Goal: Ask a question

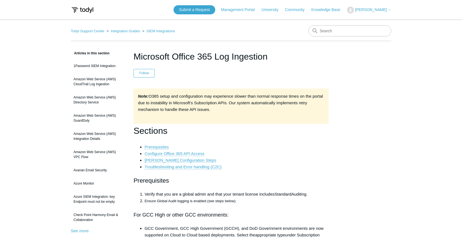
scroll to position [2118, 0]
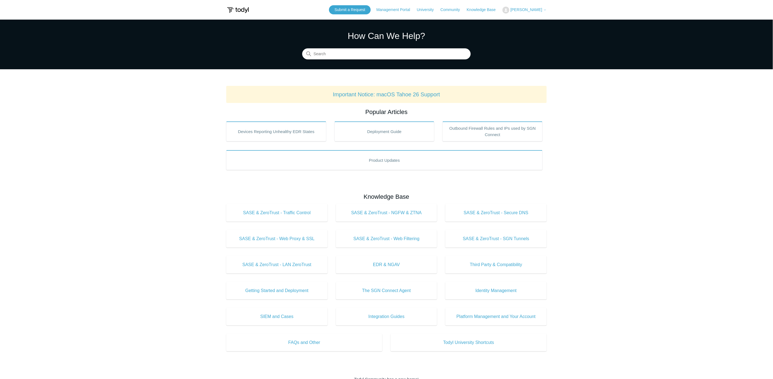
click at [528, 7] on span "[PERSON_NAME]" at bounding box center [528, 9] width 36 height 4
click at [527, 20] on link "My Support Requests" at bounding box center [530, 22] width 54 height 10
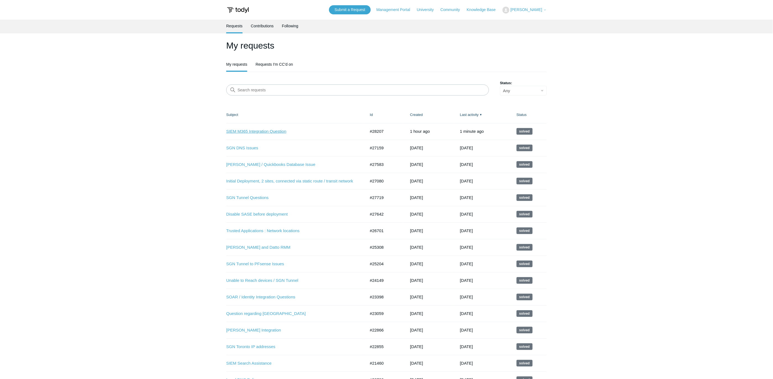
click at [266, 131] on link "SIEM M365 Integration Question" at bounding box center [291, 131] width 131 height 6
